Goal: Transaction & Acquisition: Subscribe to service/newsletter

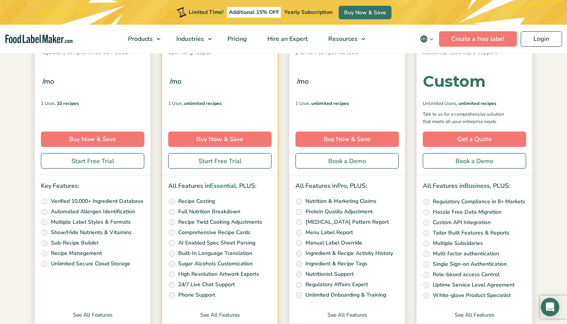
scroll to position [158, 0]
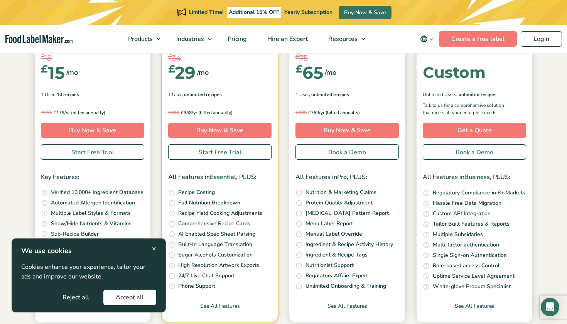
click at [154, 249] on span "×" at bounding box center [154, 248] width 4 height 10
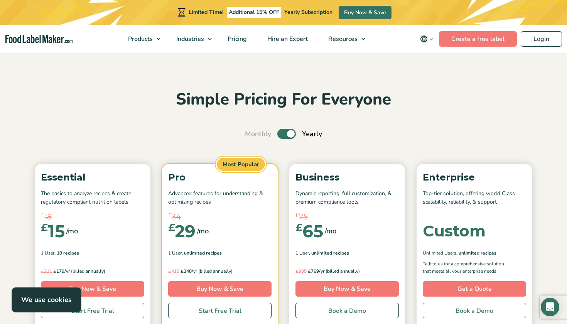
scroll to position [0, 0]
click at [49, 29] on nav "Products Food Nutrition Labelling Supplements Formulation & Labelling Industrie…" at bounding box center [283, 39] width 567 height 29
click at [49, 33] on nav "Products Food Nutrition Labelling Supplements Formulation & Labelling Industrie…" at bounding box center [283, 39] width 567 height 29
click at [49, 39] on img "main navigation" at bounding box center [38, 39] width 67 height 9
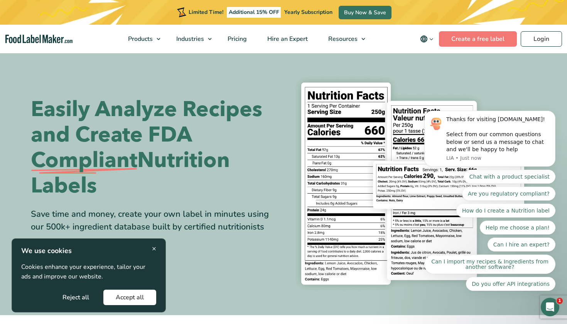
click at [67, 300] on button "Reject all" at bounding box center [75, 297] width 51 height 15
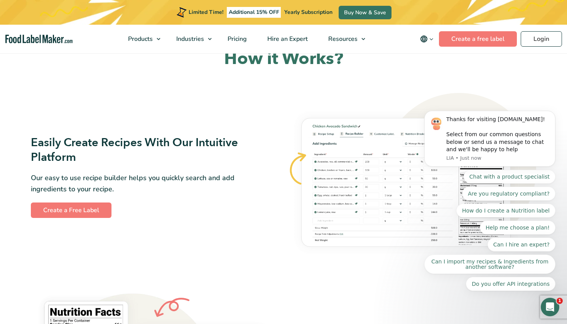
scroll to position [416, 0]
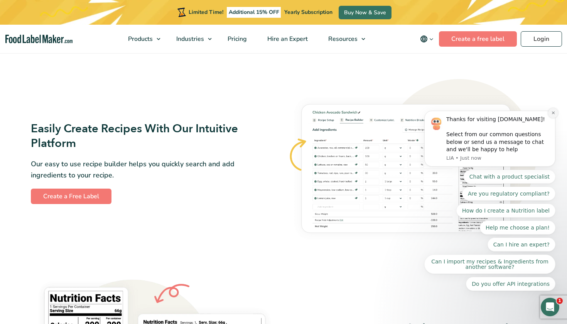
click at [553, 114] on icon "Dismiss notification" at bounding box center [552, 112] width 3 height 3
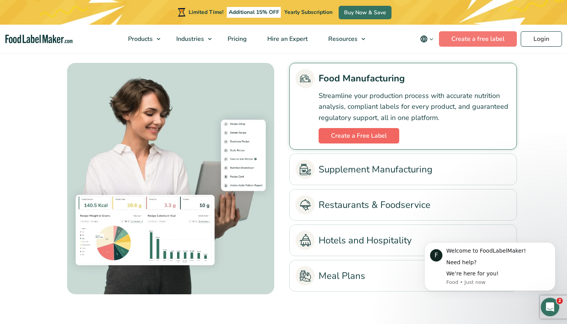
scroll to position [1759, 0]
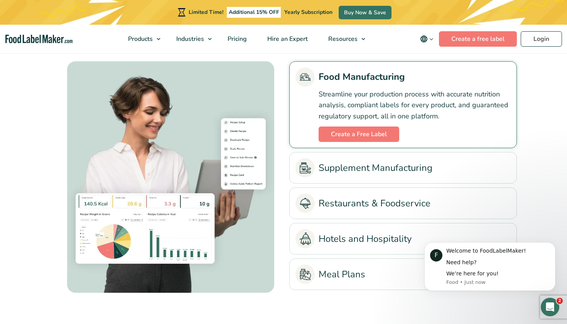
click at [335, 161] on link "Supplement Manufacturing" at bounding box center [402, 167] width 215 height 19
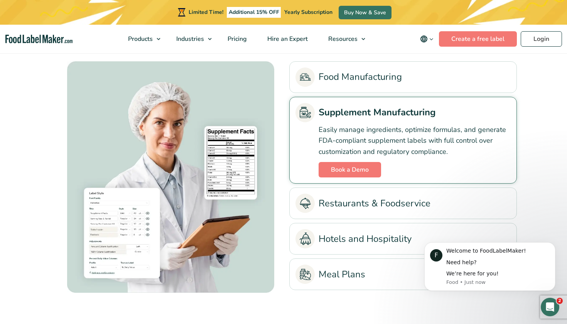
click at [334, 202] on link "Restaurants & Foodservice" at bounding box center [402, 203] width 215 height 19
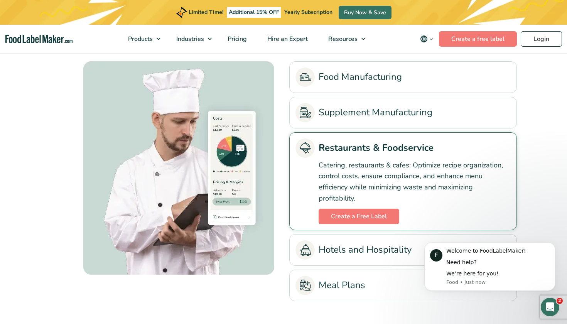
click at [345, 74] on link "Food Manufacturing" at bounding box center [402, 76] width 215 height 19
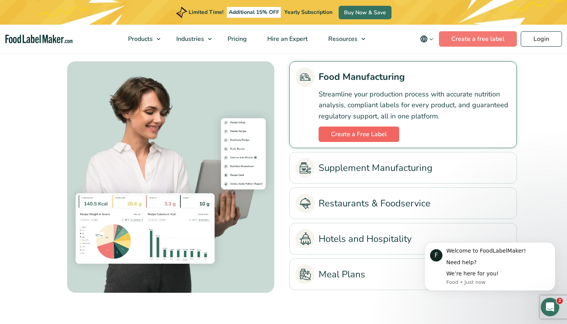
click at [346, 132] on link "Create a Free Label" at bounding box center [358, 133] width 81 height 15
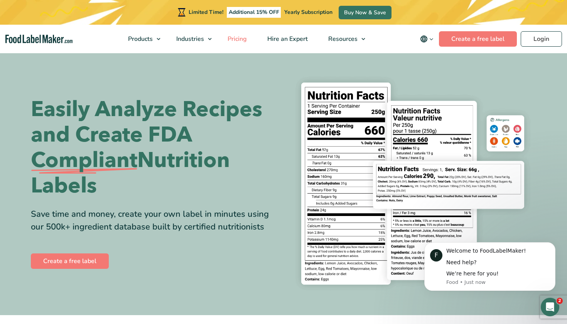
scroll to position [0, 0]
click at [233, 46] on link "Pricing" at bounding box center [236, 39] width 38 height 29
